Goal: Communication & Community: Answer question/provide support

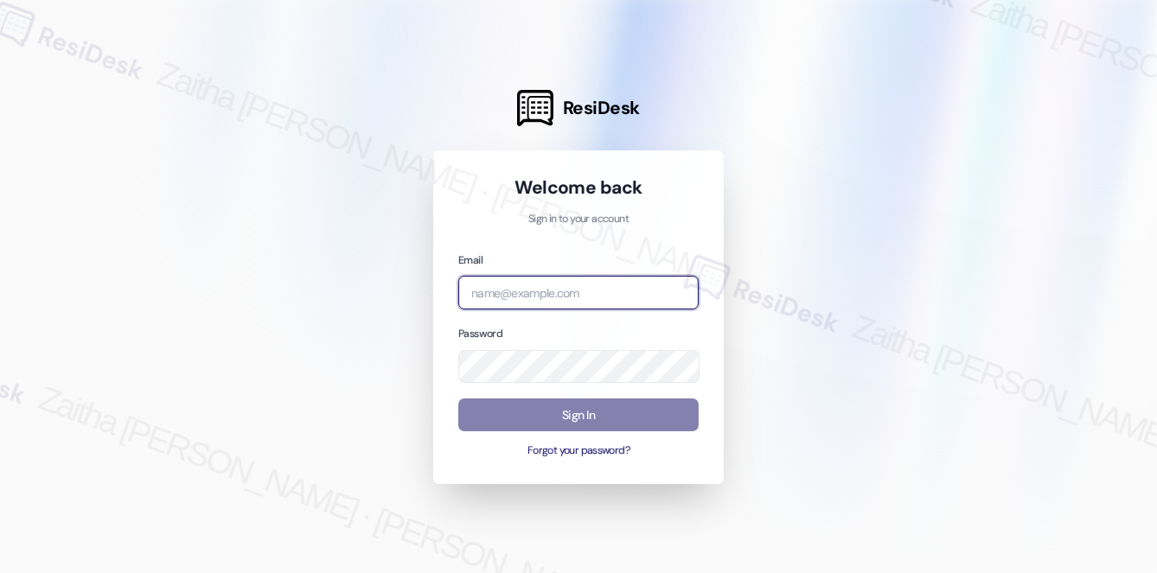
click at [521, 286] on input "email" at bounding box center [578, 293] width 240 height 34
type input "automated-surveys-a_c_lewis-zaitha.mae.[PERSON_NAME]@a_c_[DOMAIN_NAME]"
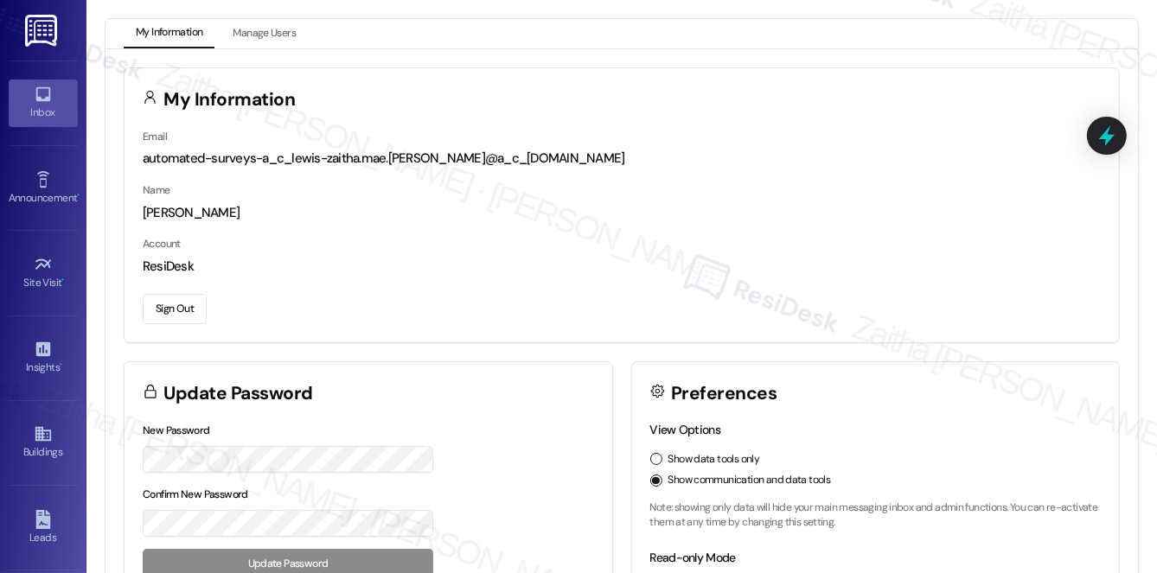
click at [46, 109] on div "Inbox" at bounding box center [43, 112] width 86 height 17
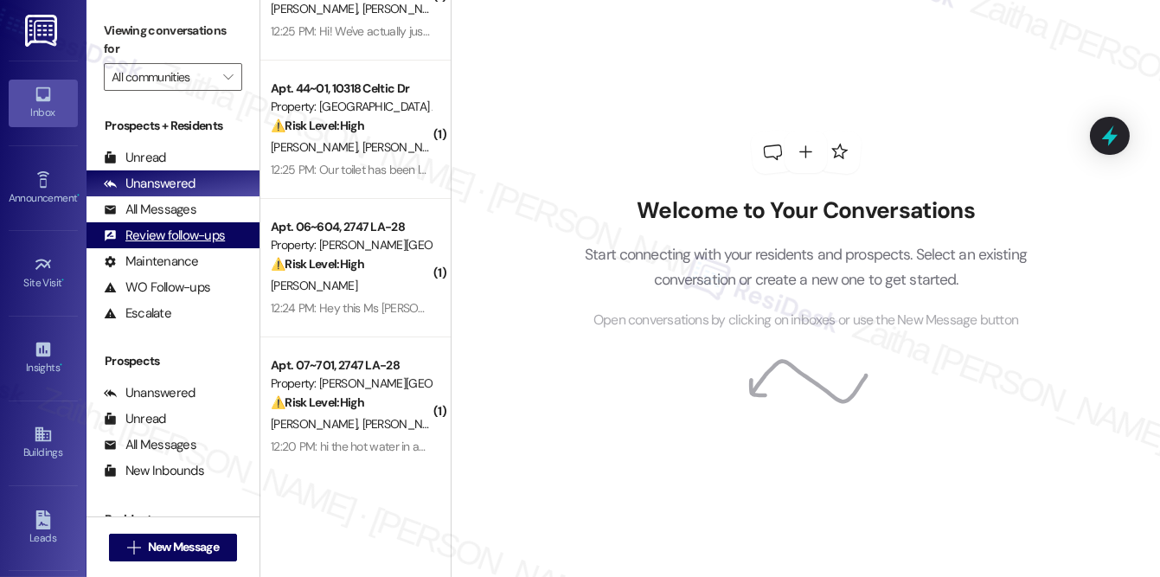
scroll to position [235, 0]
